Goal: Task Accomplishment & Management: Manage account settings

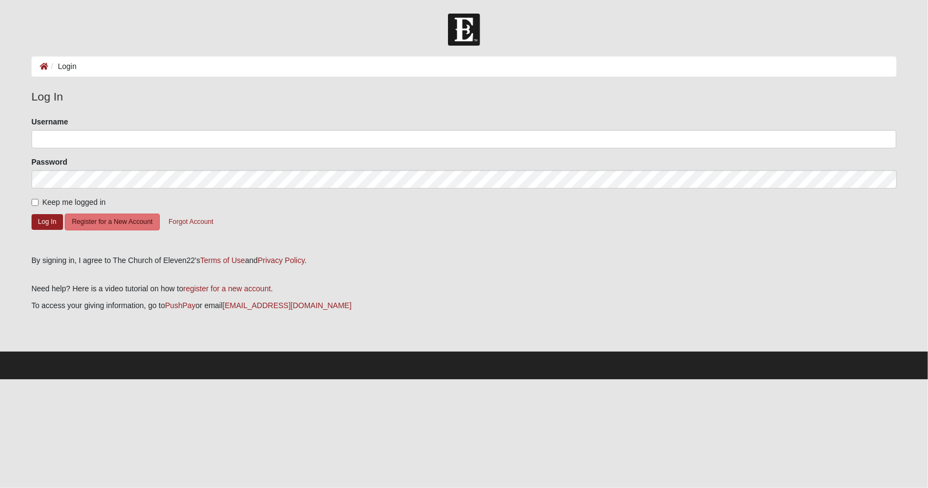
click at [70, 66] on li "Login" at bounding box center [62, 66] width 28 height 11
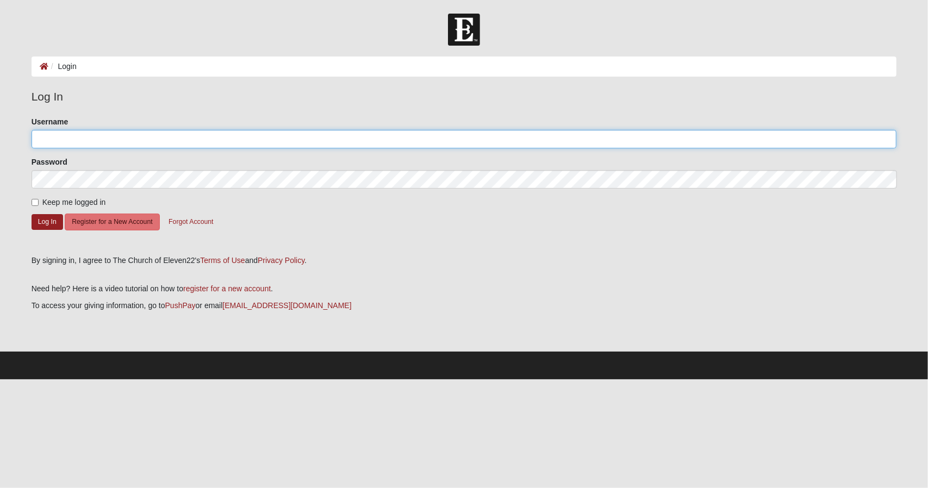
click at [56, 135] on input "Username" at bounding box center [464, 139] width 865 height 18
type input "Clarkeg"
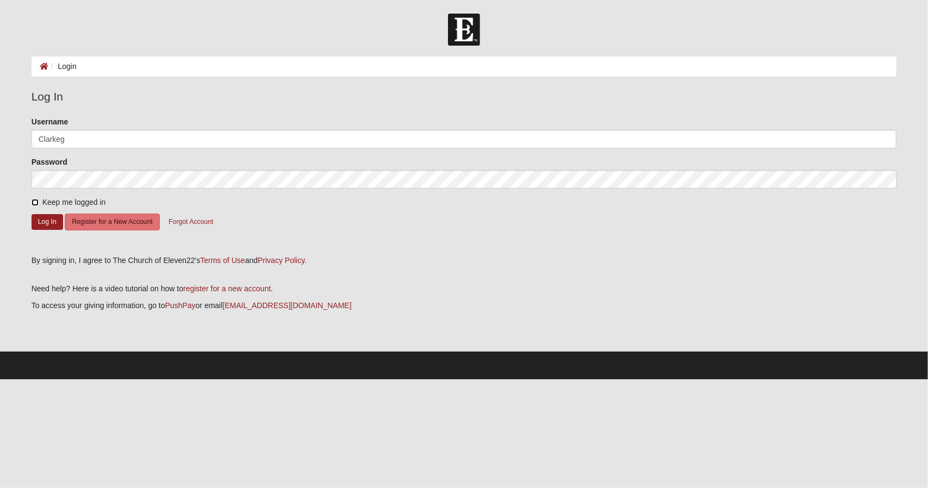
click at [36, 201] on input "Keep me logged in" at bounding box center [35, 202] width 7 height 7
checkbox input "true"
click at [40, 221] on button "Log In" at bounding box center [48, 222] width 32 height 16
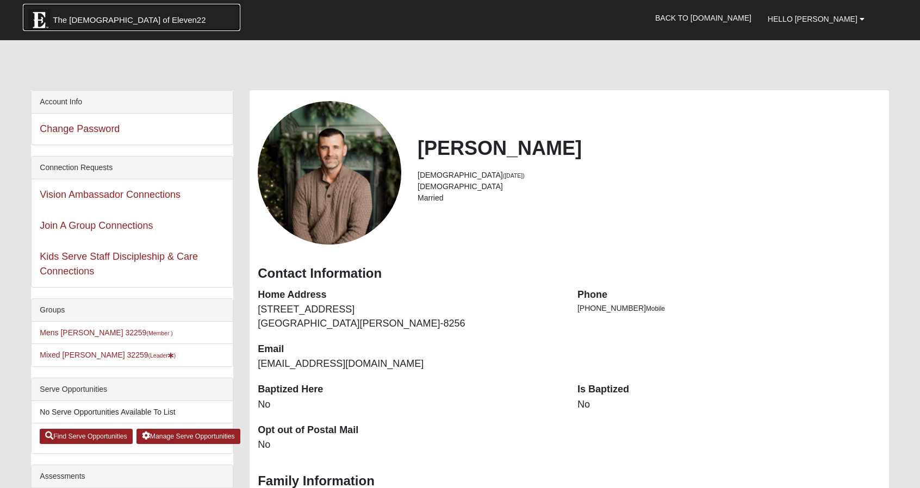
click at [87, 23] on span "The [DEMOGRAPHIC_DATA] of Eleven22" at bounding box center [129, 20] width 153 height 11
